Goal: Transaction & Acquisition: Purchase product/service

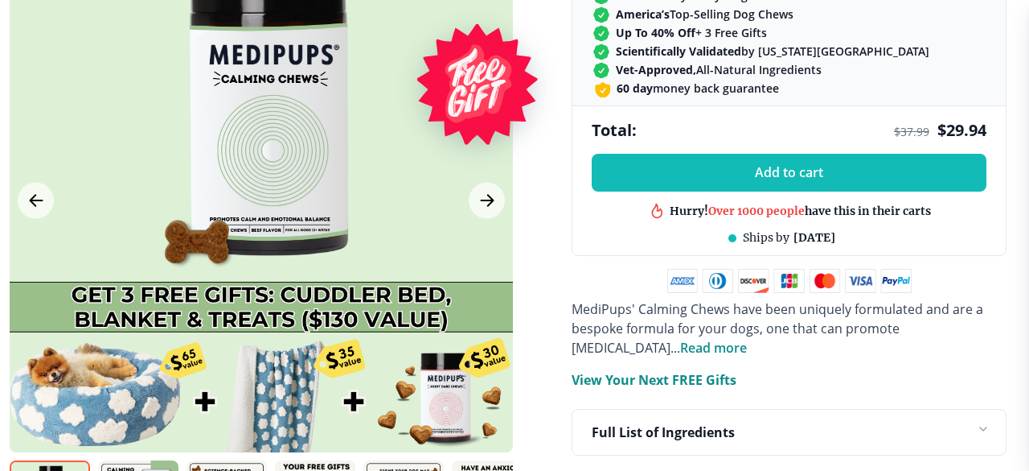
scroll to position [843, 8]
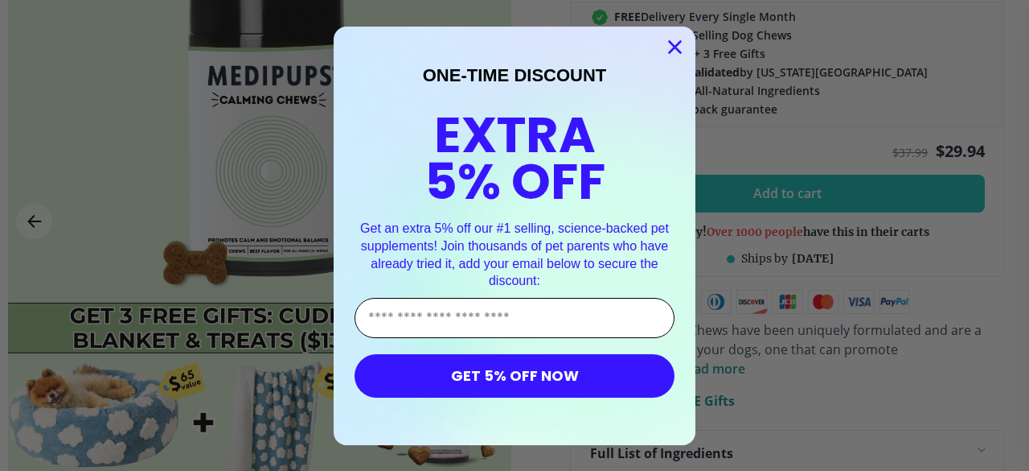
click at [418, 323] on input "Enter Your Email Address" at bounding box center [515, 318] width 320 height 40
type input "**********"
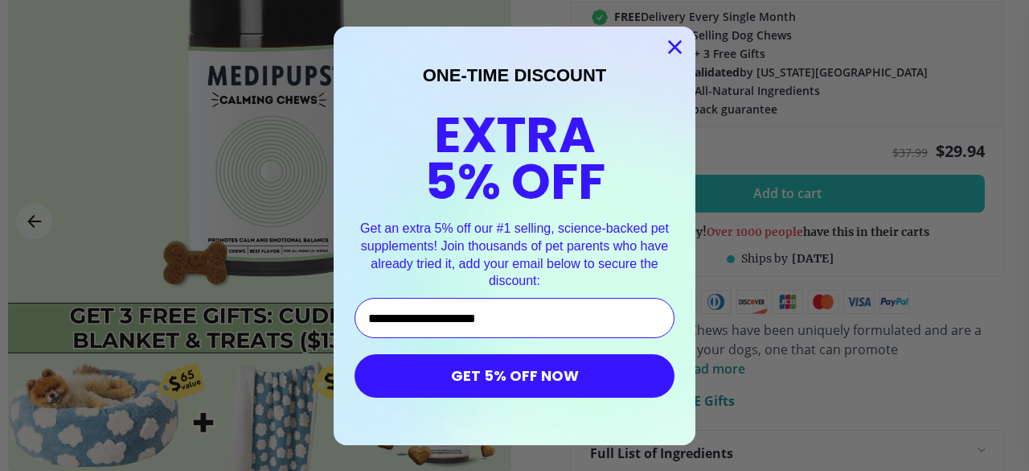
click at [527, 392] on button "GET 5% OFF NOW" at bounding box center [515, 375] width 320 height 43
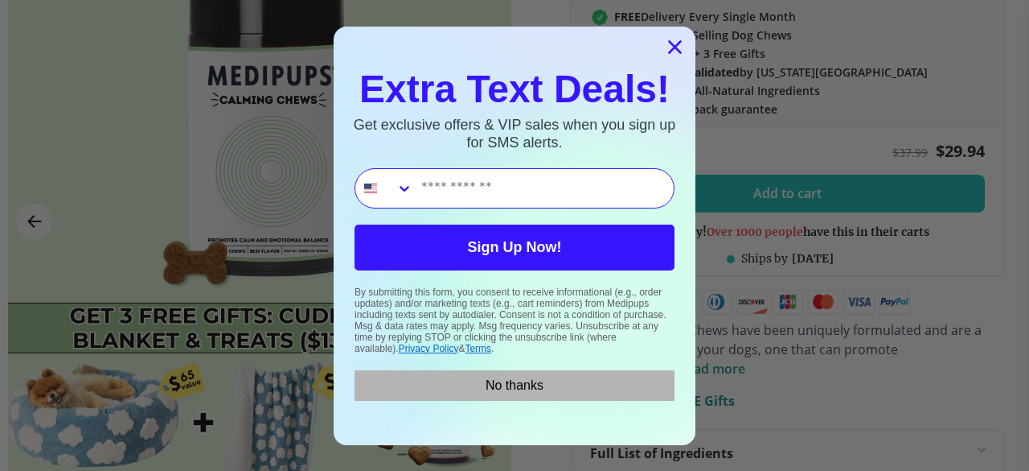
click at [502, 386] on button "No thanks" at bounding box center [515, 385] width 320 height 31
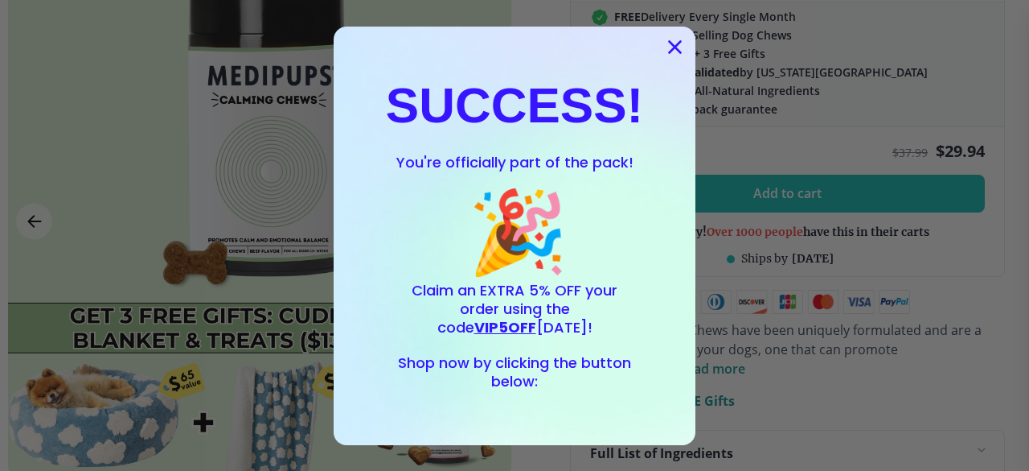
click at [536, 317] on span "VIP5OFF" at bounding box center [506, 327] width 62 height 20
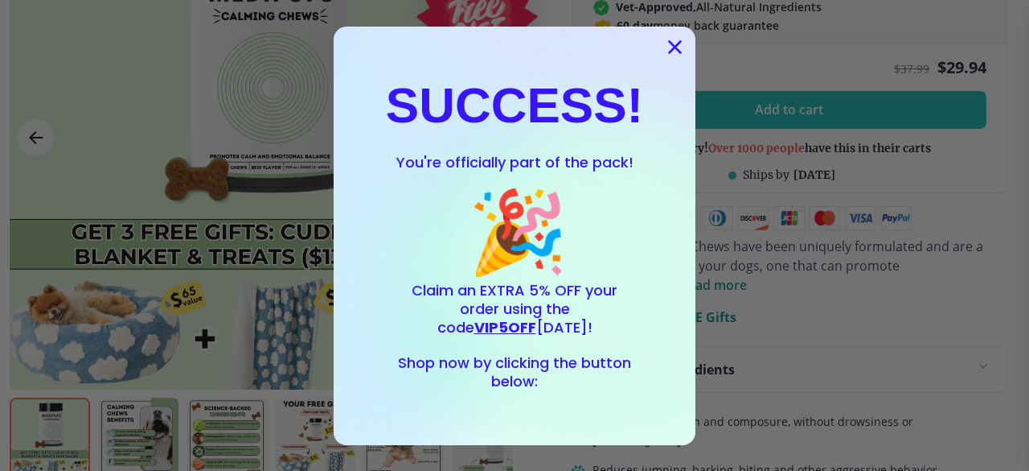
scroll to position [944, 6]
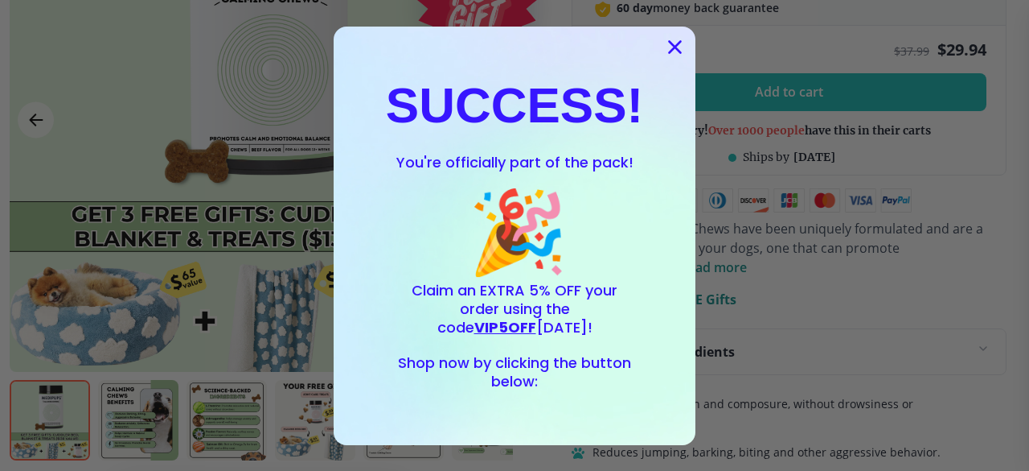
click at [676, 47] on icon "Close dialog" at bounding box center [675, 46] width 11 height 11
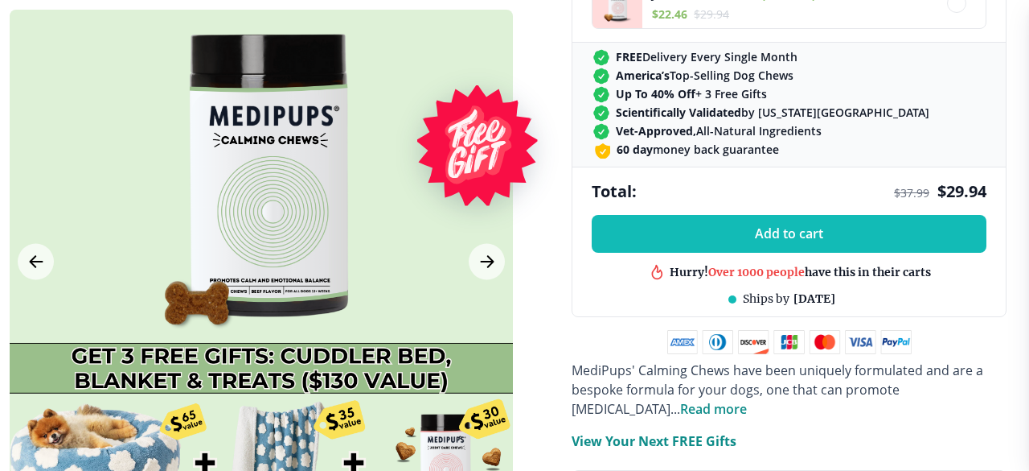
scroll to position [781, 6]
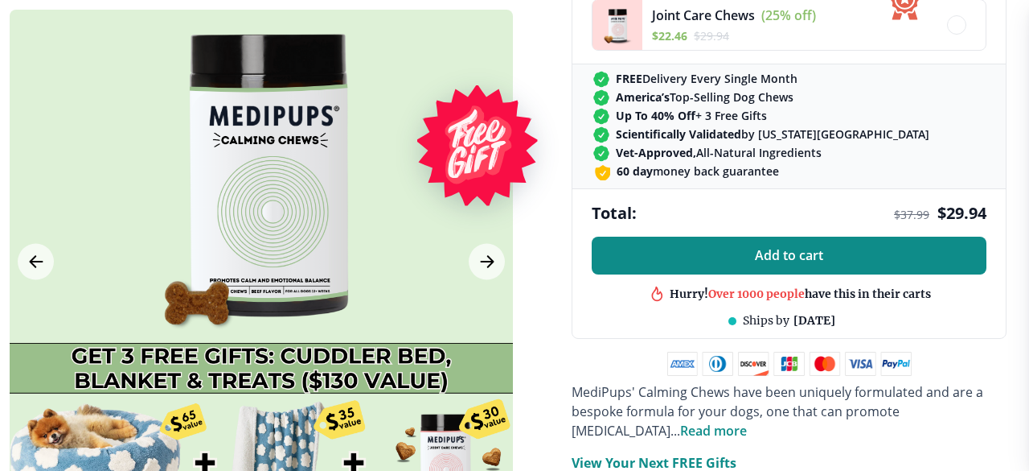
click at [782, 254] on span "Add to cart" at bounding box center [789, 255] width 68 height 15
